Goal: Information Seeking & Learning: Learn about a topic

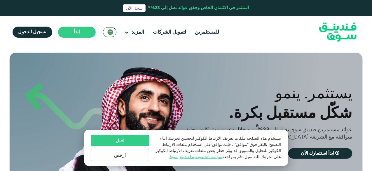
click at [135, 139] on button "اقبل" at bounding box center [120, 140] width 58 height 11
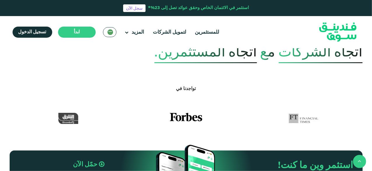
scroll to position [257, 0]
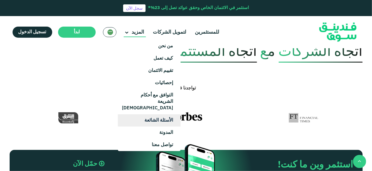
click at [170, 114] on link "الأسئلة الشائعة" at bounding box center [149, 120] width 63 height 12
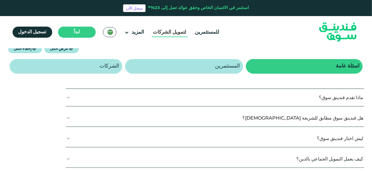
scroll to position [93, 0]
